Goal: Transaction & Acquisition: Purchase product/service

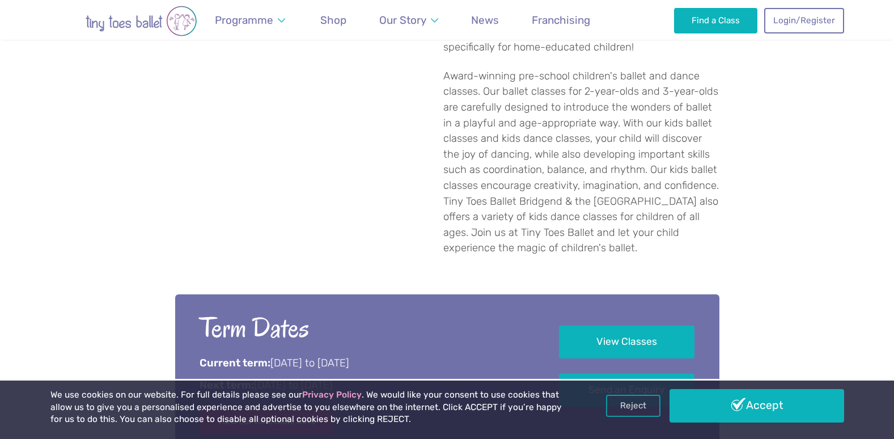
scroll to position [681, 0]
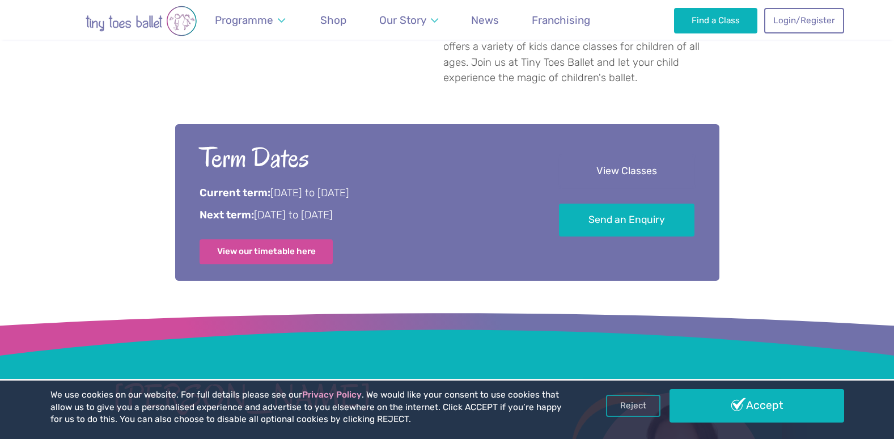
click at [641, 176] on link "View Classes" at bounding box center [627, 171] width 136 height 33
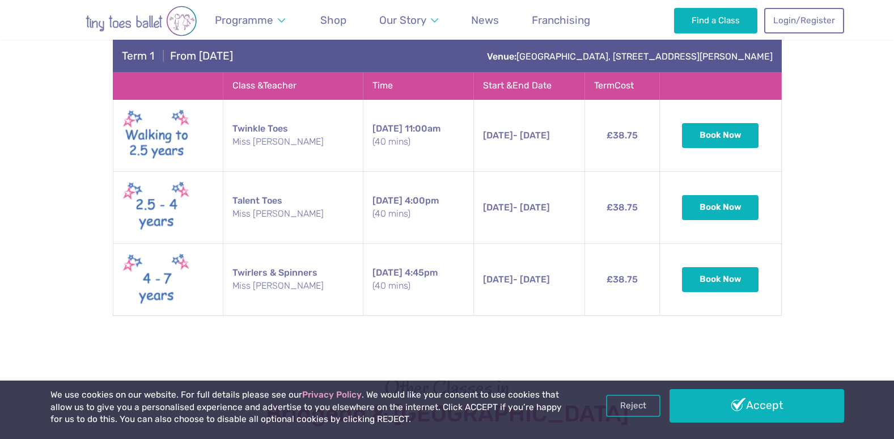
scroll to position [2052, 0]
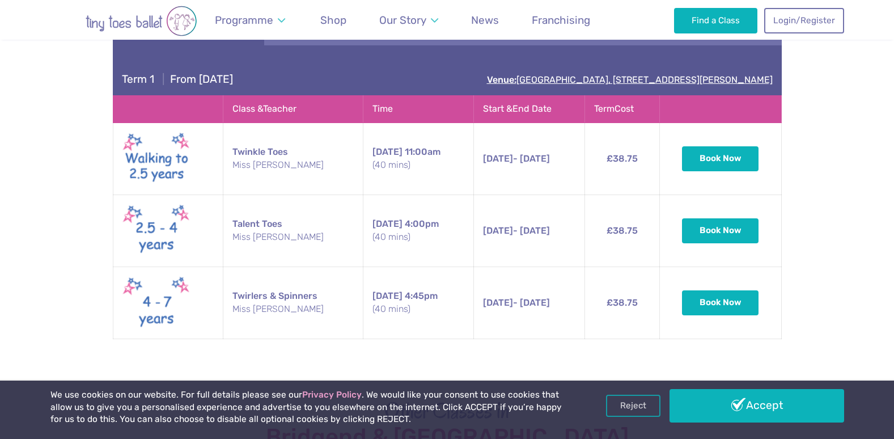
click at [498, 77] on link "Venue: [GEOGRAPHIC_DATA], [STREET_ADDRESS][PERSON_NAME]" at bounding box center [630, 79] width 286 height 11
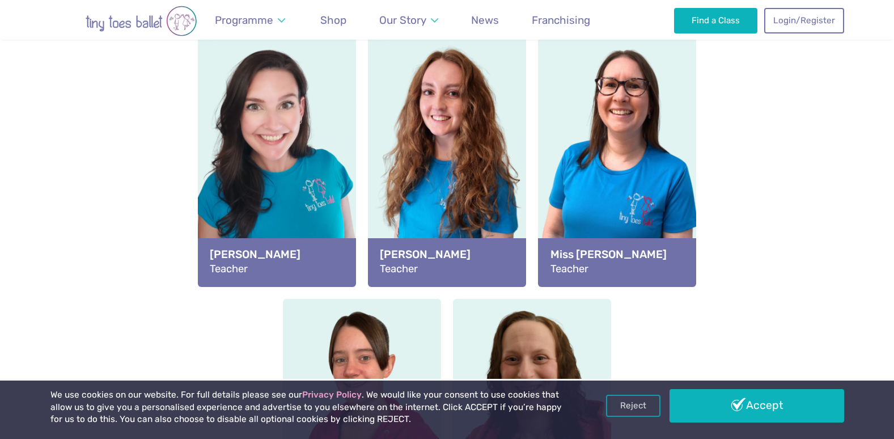
scroll to position [1372, 0]
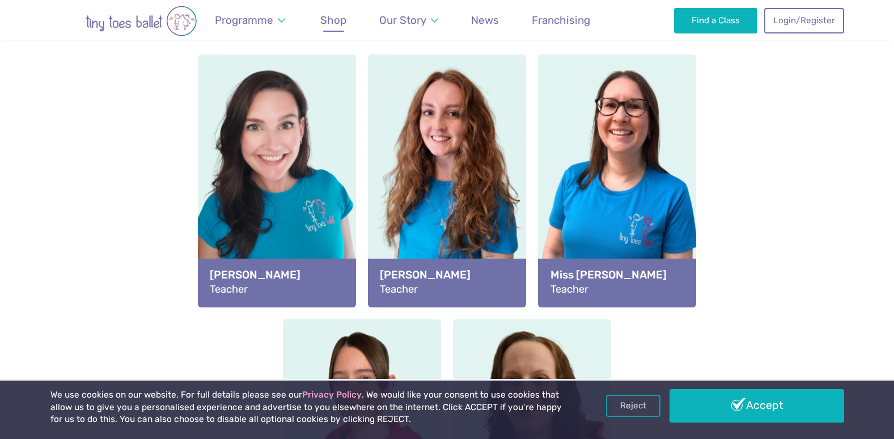
click at [349, 22] on link "Shop" at bounding box center [333, 20] width 37 height 27
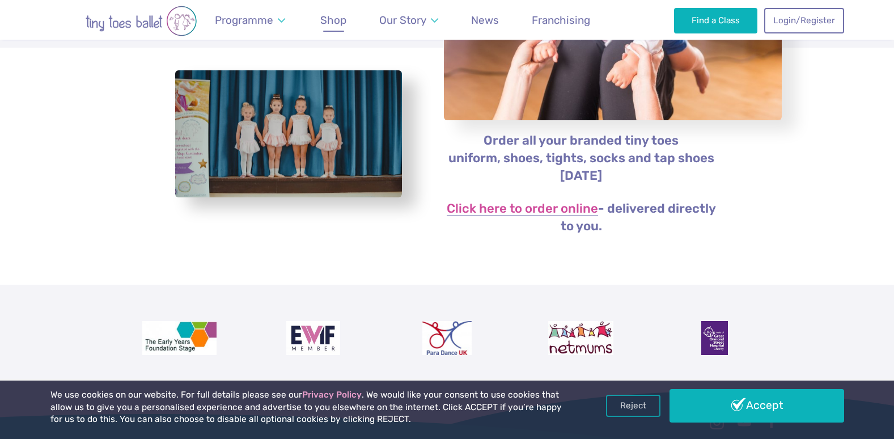
scroll to position [227, 0]
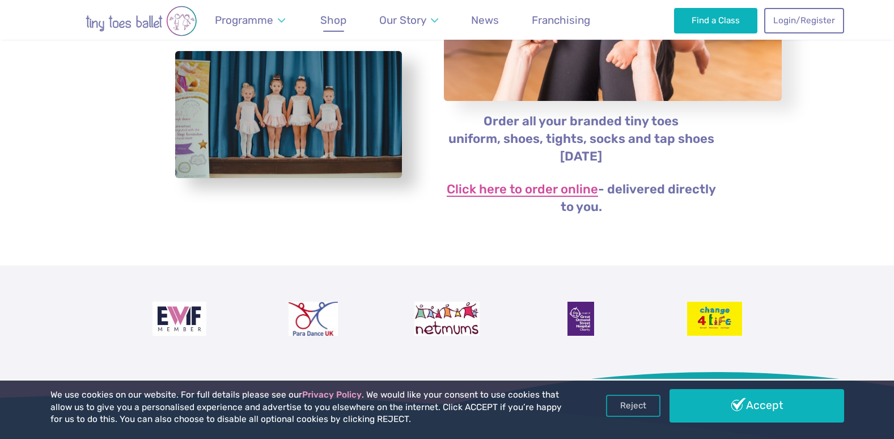
click at [555, 191] on link "Click here to order online" at bounding box center [522, 190] width 151 height 14
